Goal: Register for event/course

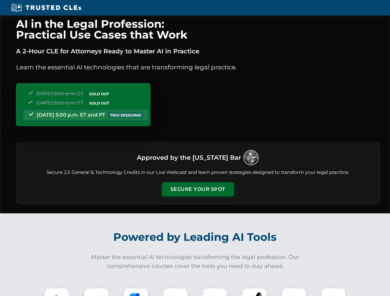
click at [197, 189] on button "Secure Your Spot" at bounding box center [198, 189] width 72 height 14
click at [57, 292] on img at bounding box center [57, 301] width 18 height 18
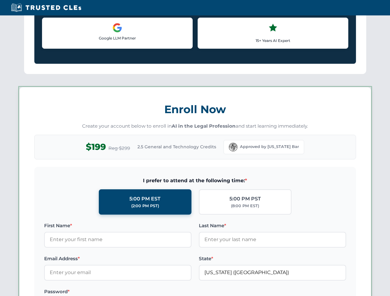
click at [136, 292] on label "Password *" at bounding box center [117, 291] width 147 height 7
